Goal: Information Seeking & Learning: Learn about a topic

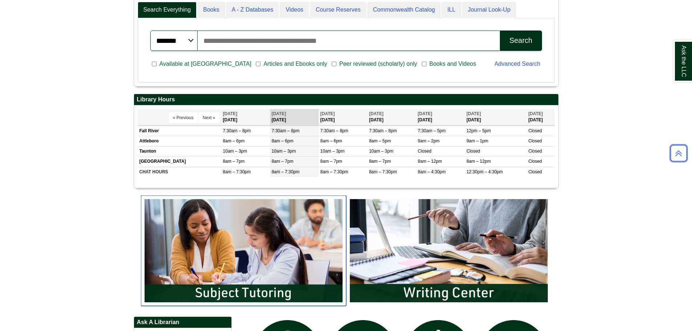
click at [240, 248] on img "slideshow" at bounding box center [243, 251] width 205 height 111
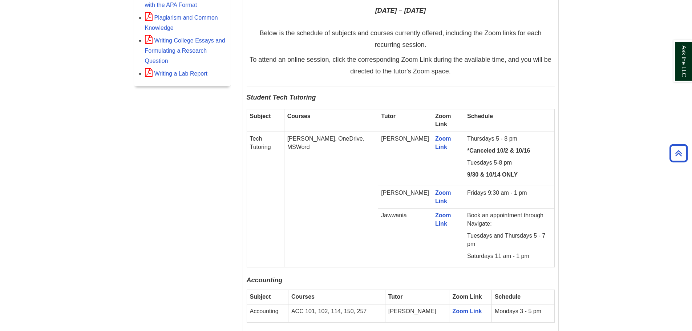
scroll to position [4489, 0]
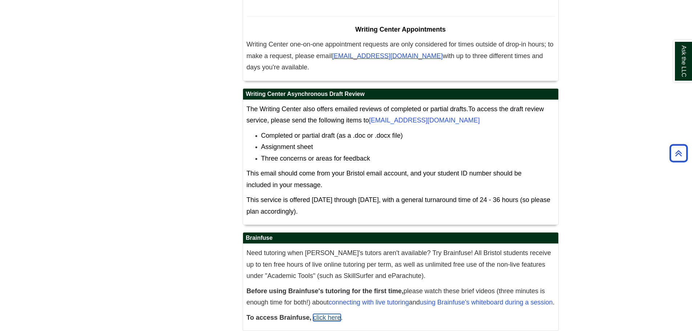
click at [328, 314] on link "click here" at bounding box center [327, 317] width 28 height 7
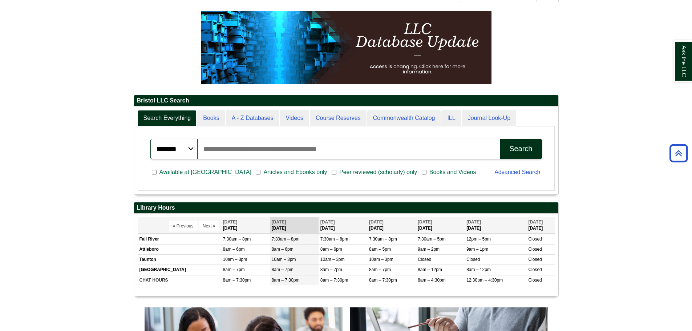
click at [269, 150] on input "Search articles, books, journals & more" at bounding box center [349, 149] width 303 height 20
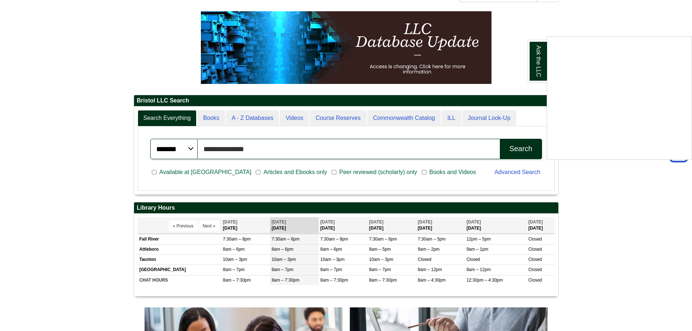
type input "**********"
click at [500, 139] on button "Search" at bounding box center [521, 149] width 42 height 20
